Goal: Find specific page/section: Find specific page/section

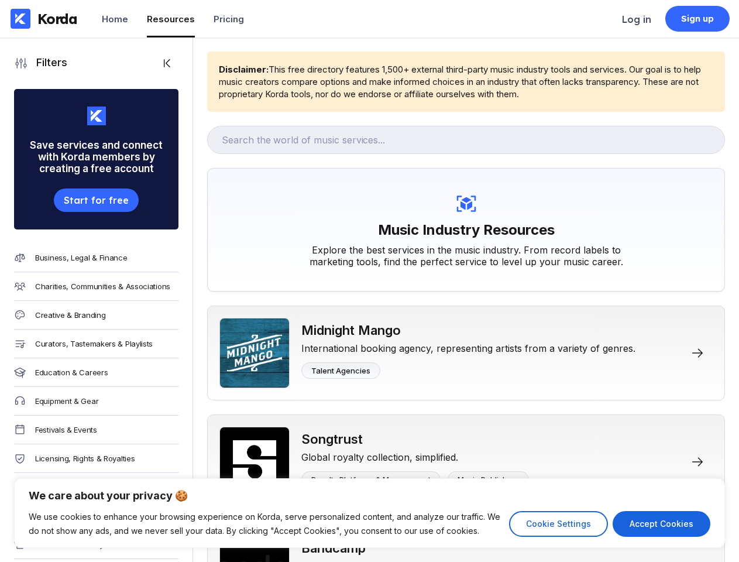
click at [369, 281] on div "Music Industry Resources Explore the best services in the music industry. From …" at bounding box center [466, 229] width 518 height 123
click at [558, 524] on button "Cookie Settings" at bounding box center [558, 524] width 99 height 26
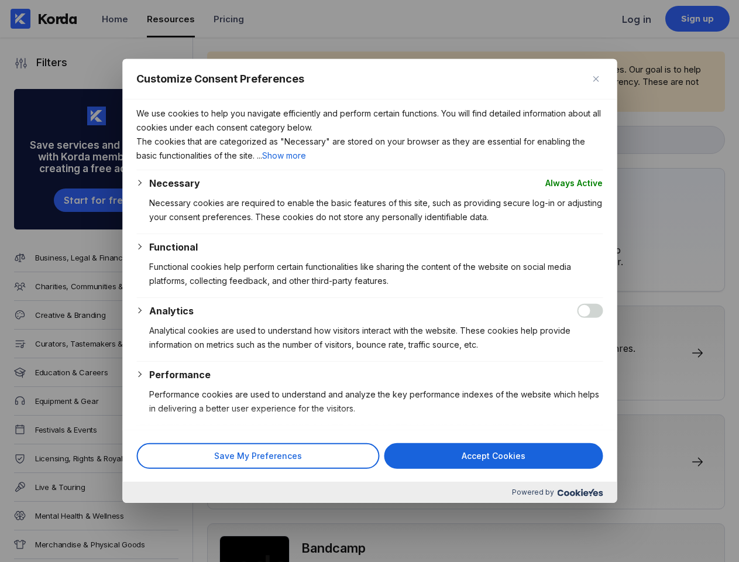
click at [661, 524] on div at bounding box center [369, 281] width 739 height 562
click at [369, 281] on p "Functional cookies help perform certain functionalities like sharing the conten…" at bounding box center [375, 274] width 453 height 28
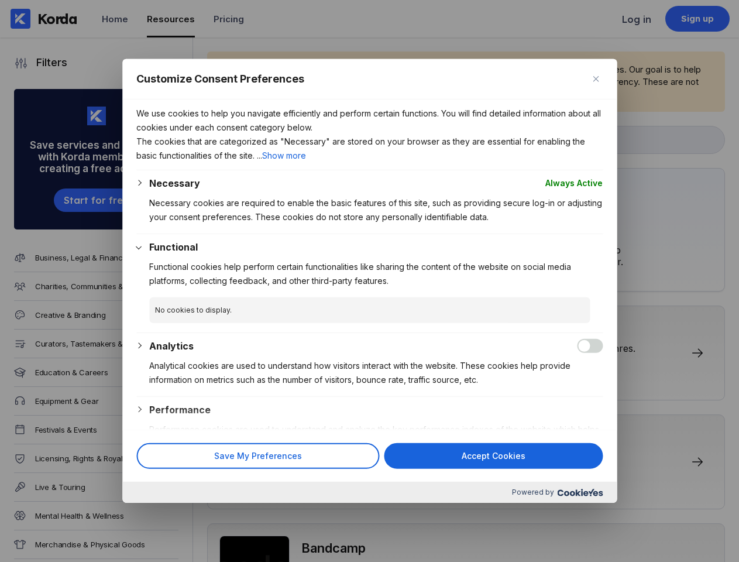
click at [147, 63] on div "Customize Consent Preferences" at bounding box center [369, 79] width 494 height 40
click at [81, 206] on div at bounding box center [369, 281] width 739 height 562
click at [81, 257] on div at bounding box center [369, 281] width 739 height 562
click at [81, 290] on div at bounding box center [369, 281] width 739 height 562
click at [81, 322] on div at bounding box center [369, 281] width 739 height 562
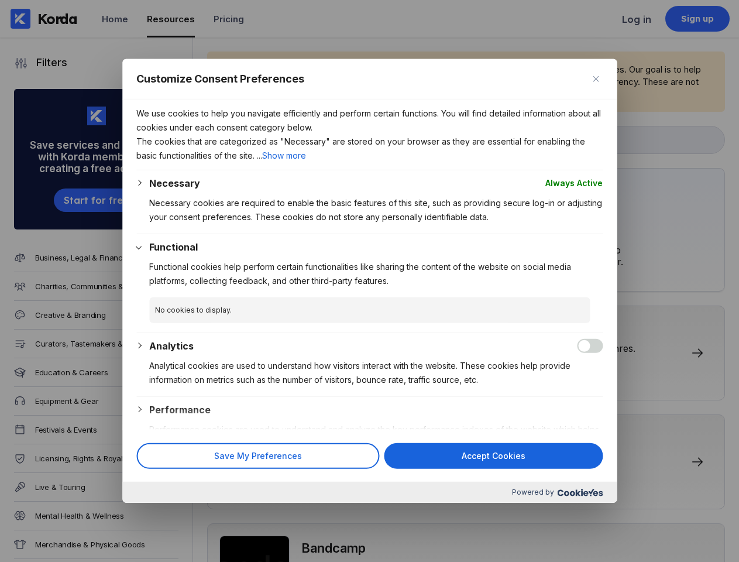
click at [81, 350] on div at bounding box center [369, 281] width 739 height 562
